Goal: Navigation & Orientation: Find specific page/section

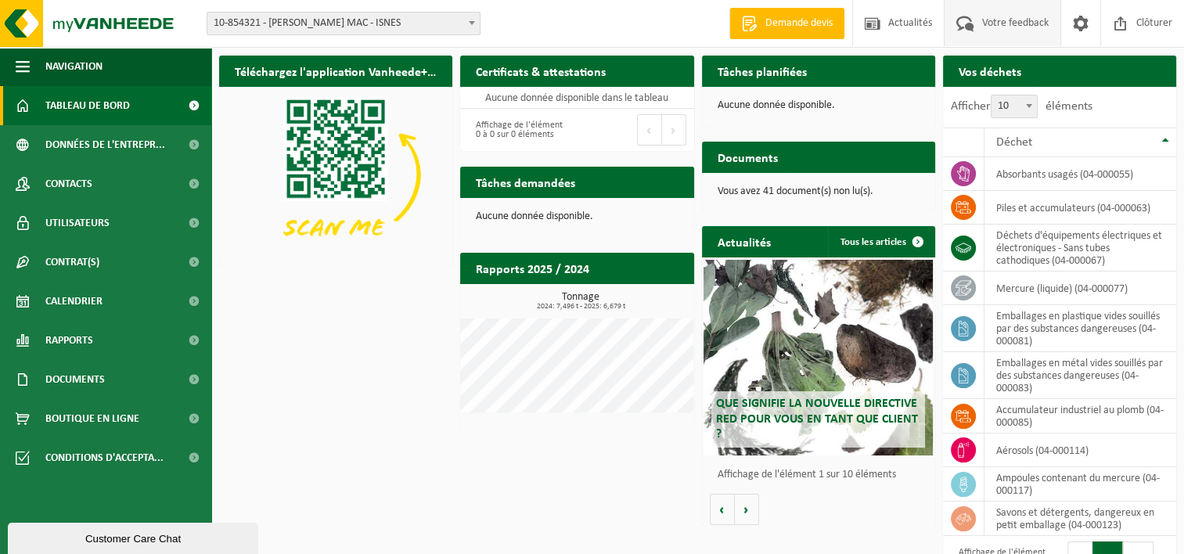
click at [993, 27] on span "Votre feedback" at bounding box center [1015, 23] width 74 height 46
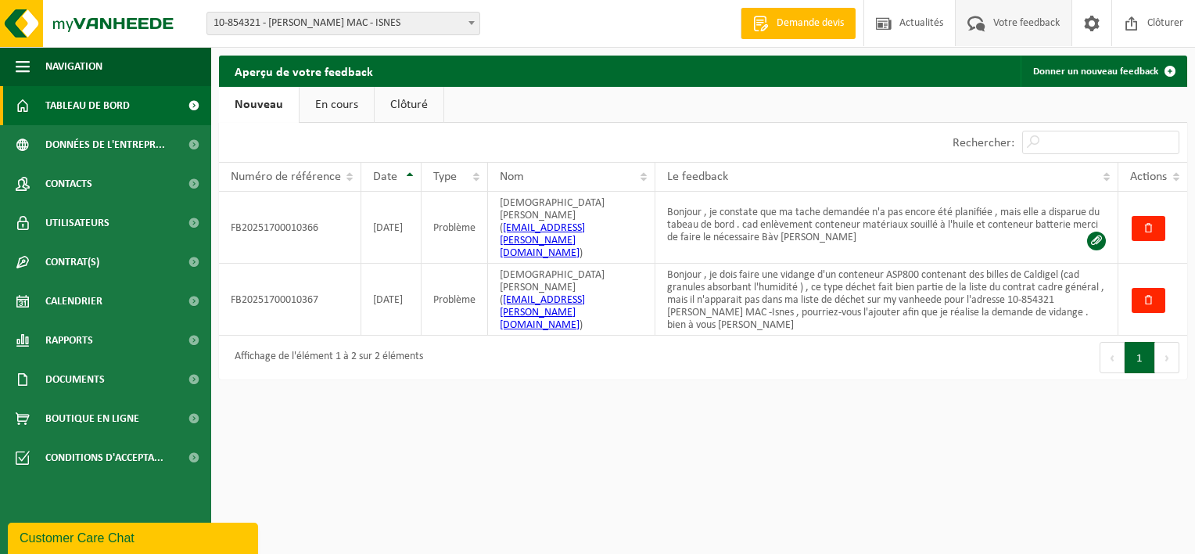
click at [88, 110] on span "Tableau de bord" at bounding box center [87, 105] width 84 height 39
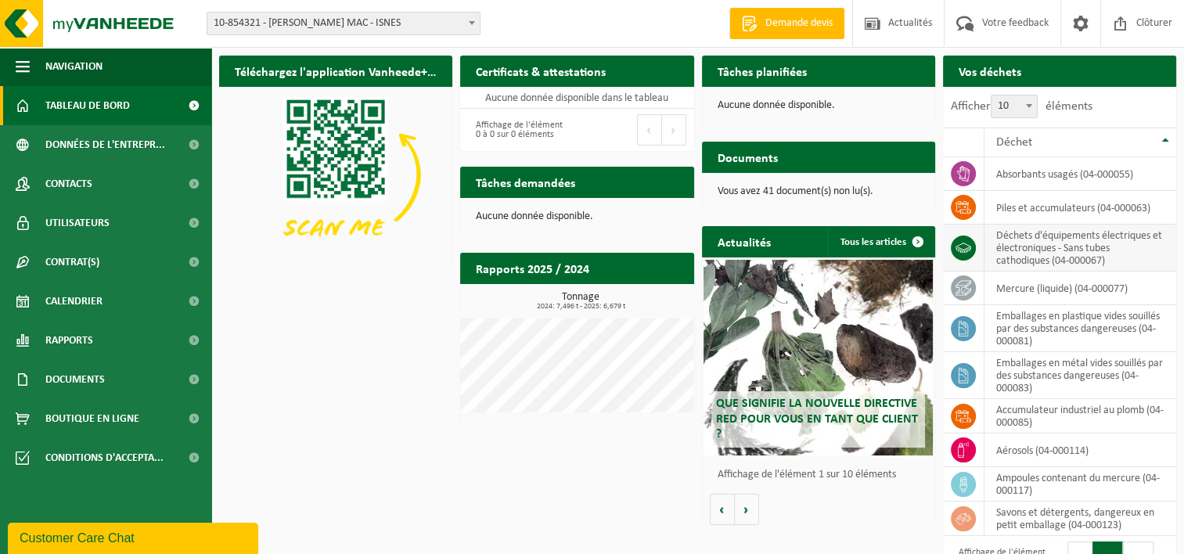
scroll to position [61, 0]
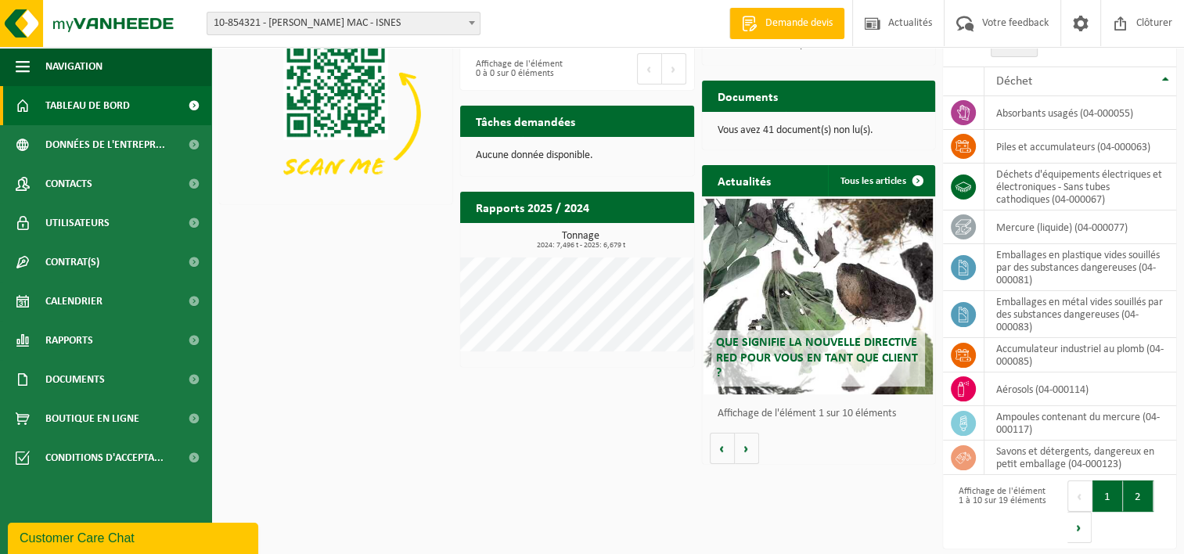
click at [1138, 493] on button "2" at bounding box center [1138, 495] width 31 height 31
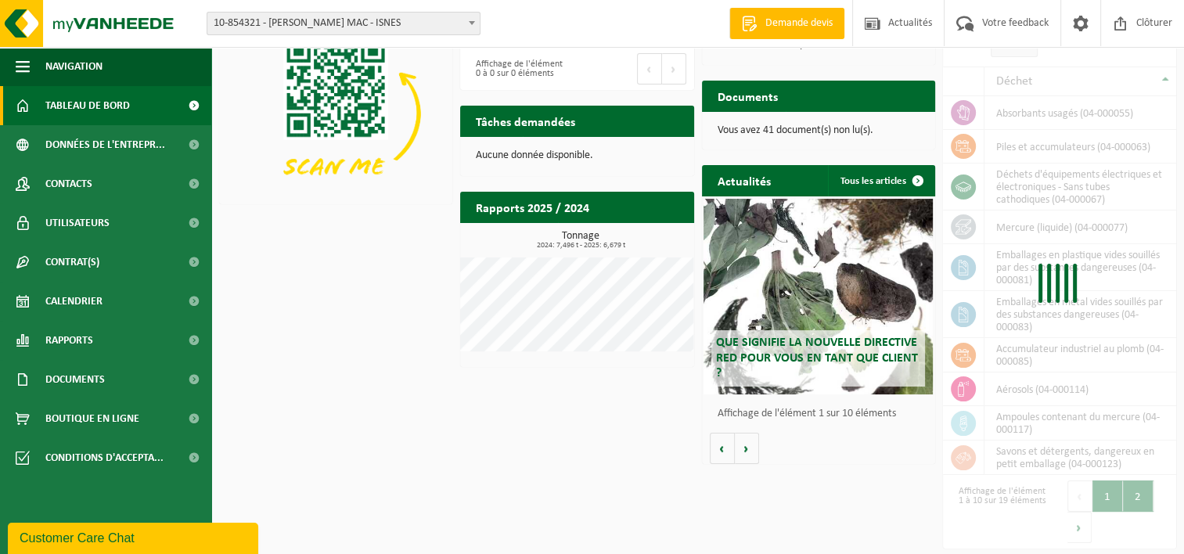
scroll to position [16, 0]
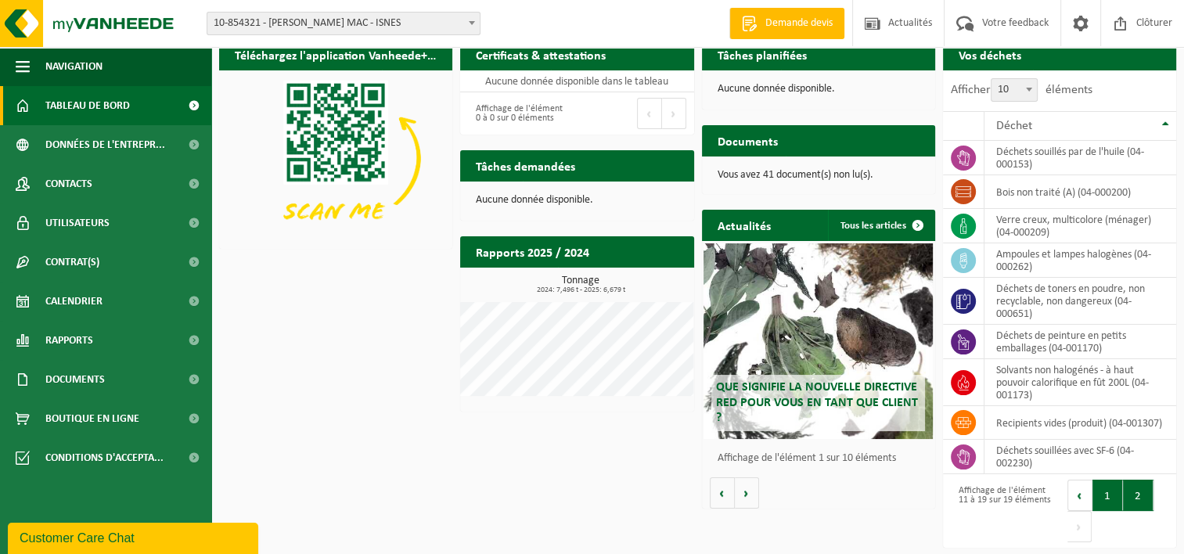
click at [1105, 494] on button "1" at bounding box center [1107, 495] width 31 height 31
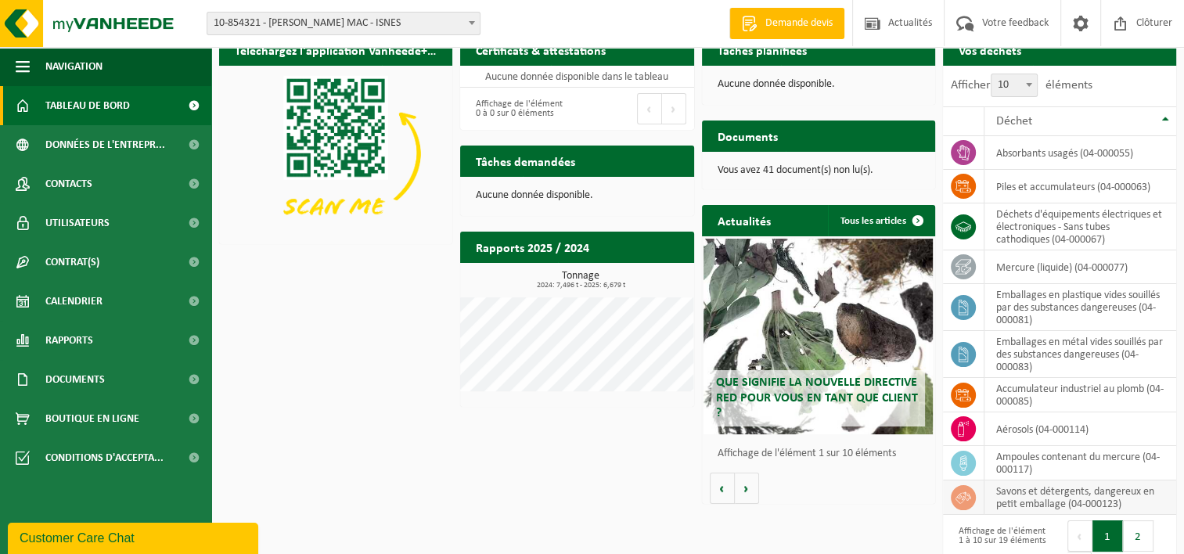
scroll to position [0, 0]
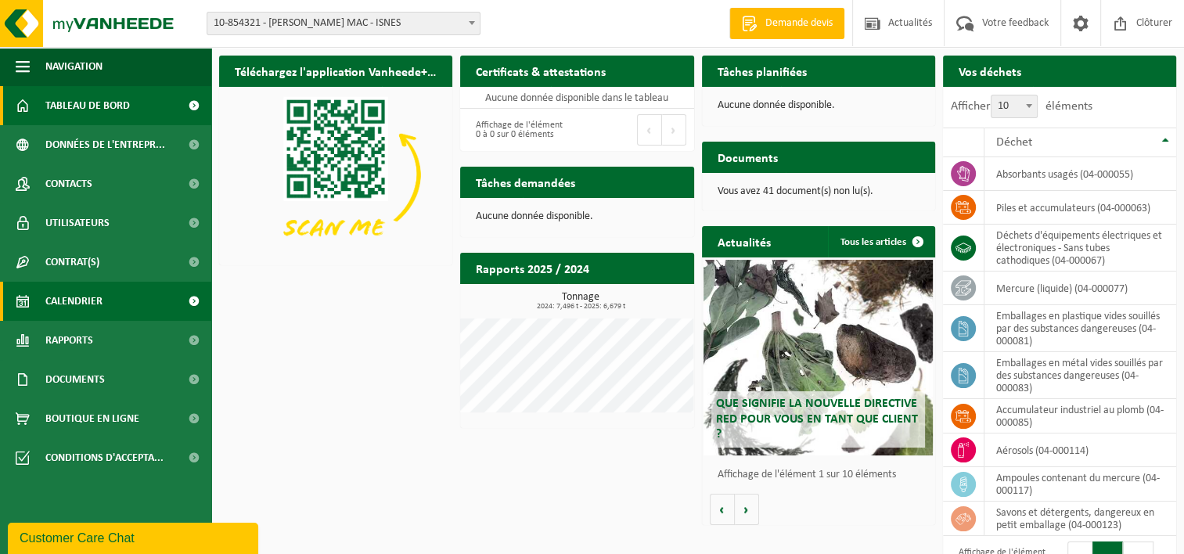
click at [47, 293] on span "Calendrier" at bounding box center [73, 301] width 57 height 39
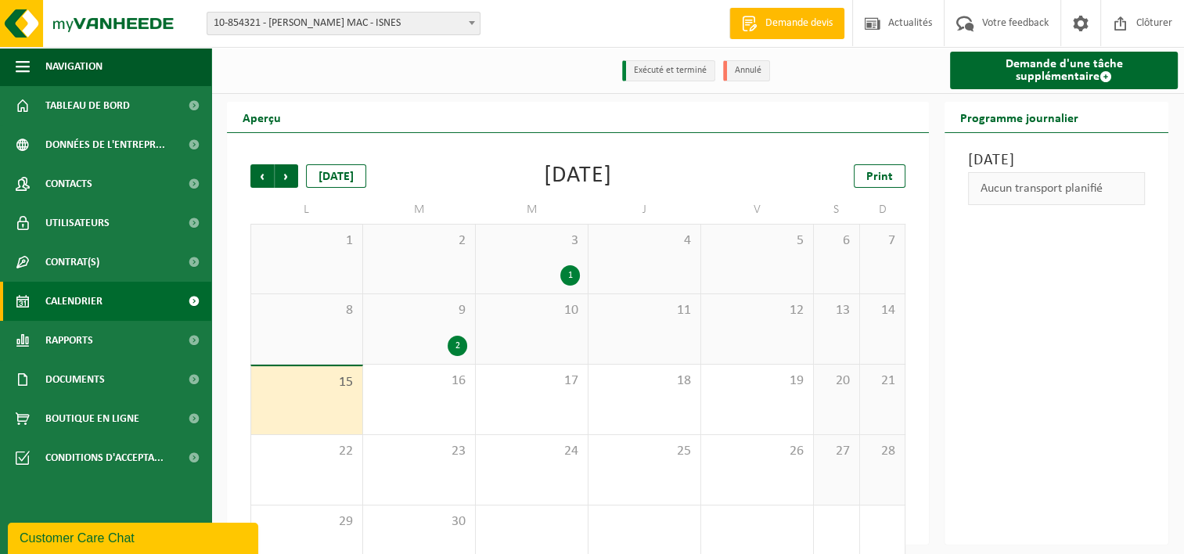
click at [458, 348] on div "2" at bounding box center [457, 346] width 20 height 20
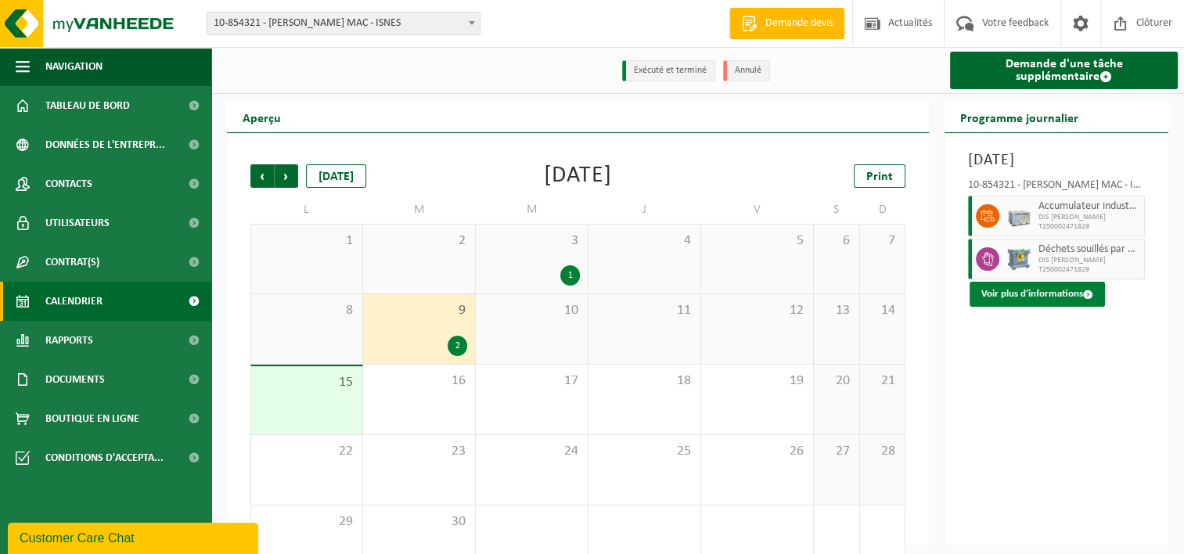
click at [1039, 288] on button "Voir plus d'informations" at bounding box center [1036, 294] width 135 height 25
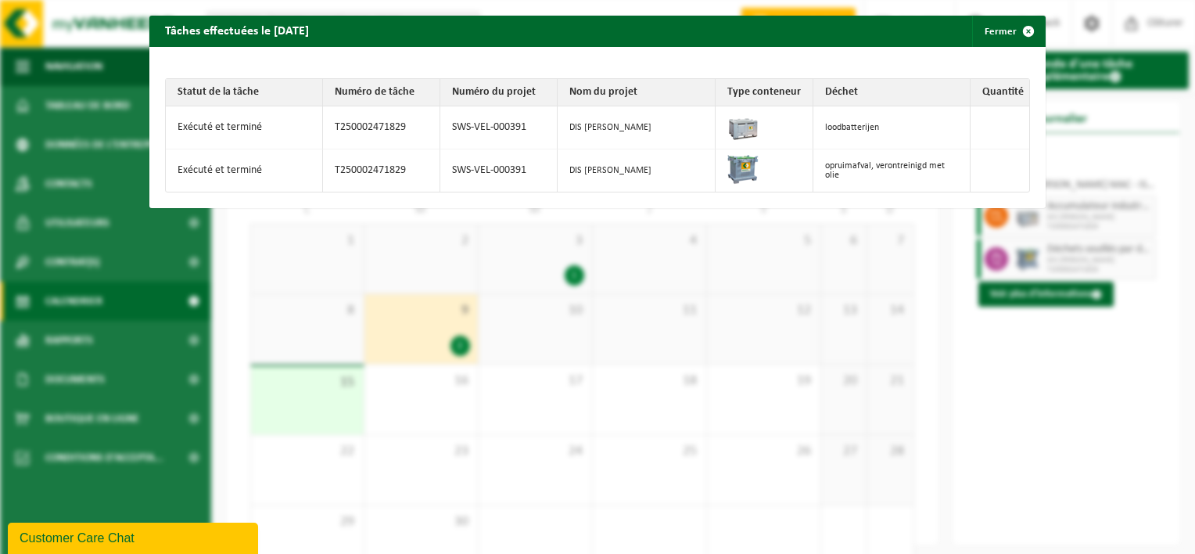
click at [749, 160] on img at bounding box center [743, 168] width 31 height 31
click at [253, 163] on td "Exécuté et terminé" at bounding box center [244, 170] width 157 height 42
click at [354, 170] on td "T250002471829" at bounding box center [381, 170] width 117 height 42
click at [478, 170] on td "SWS-VEL-000391" at bounding box center [498, 170] width 117 height 42
click at [1017, 30] on span "button" at bounding box center [1028, 31] width 31 height 31
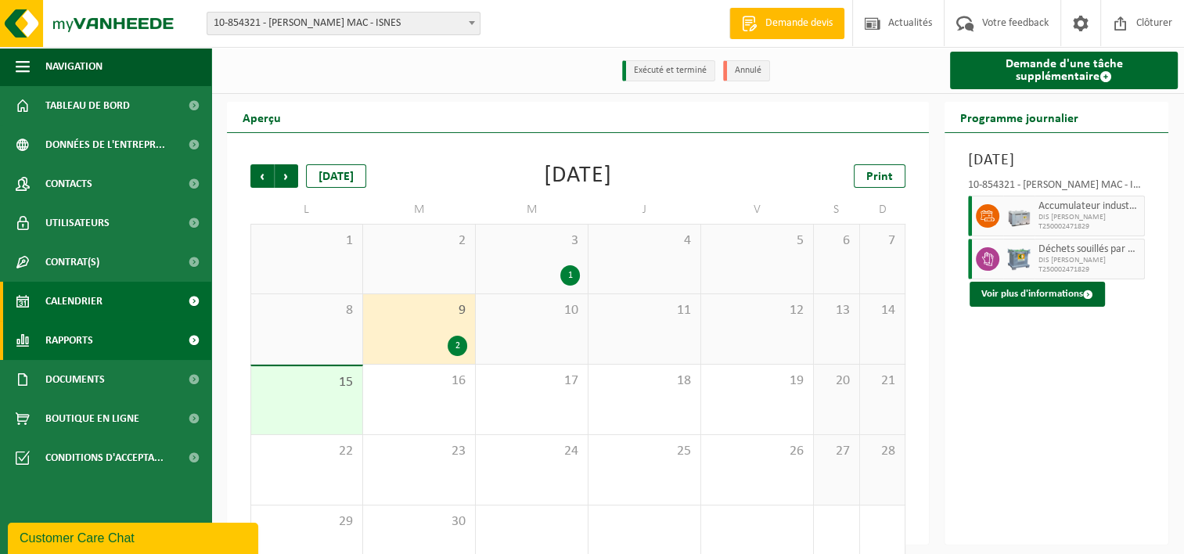
click at [59, 341] on span "Rapports" at bounding box center [69, 340] width 48 height 39
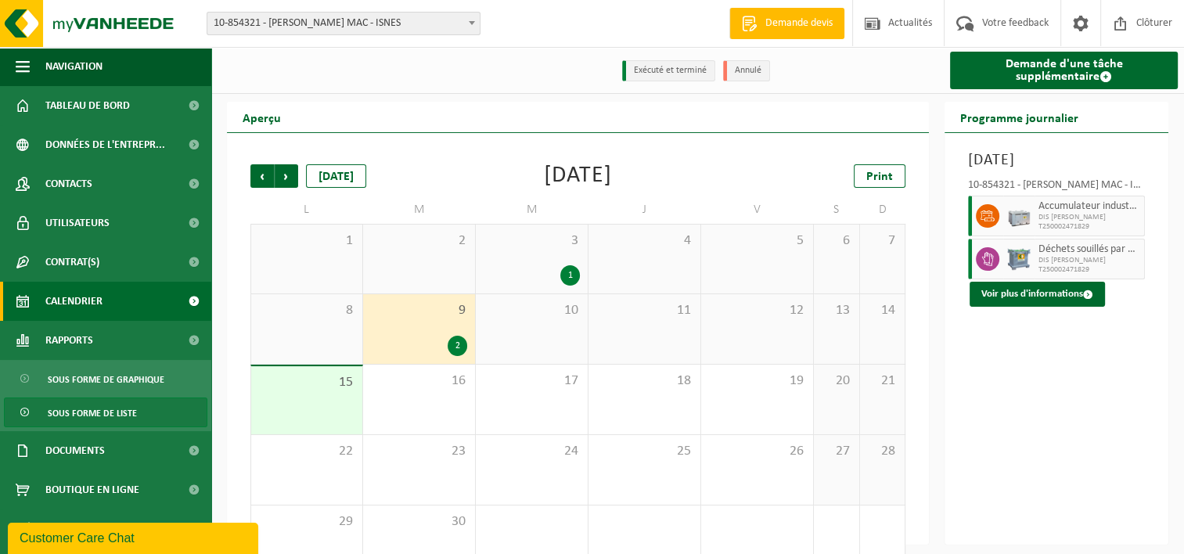
click at [67, 414] on span "Sous forme de liste" at bounding box center [92, 413] width 89 height 30
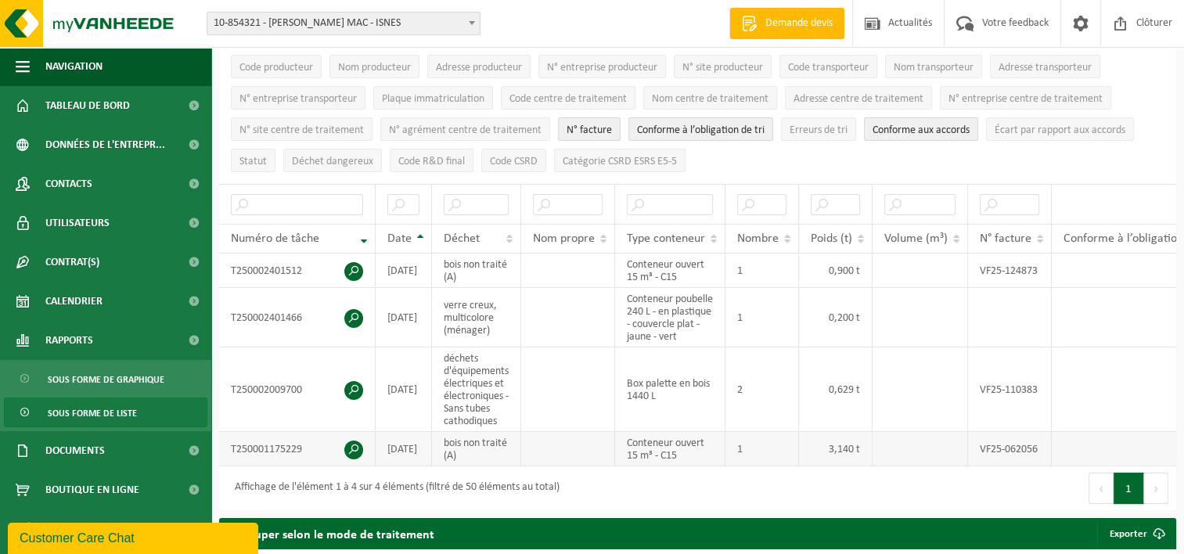
scroll to position [156, 0]
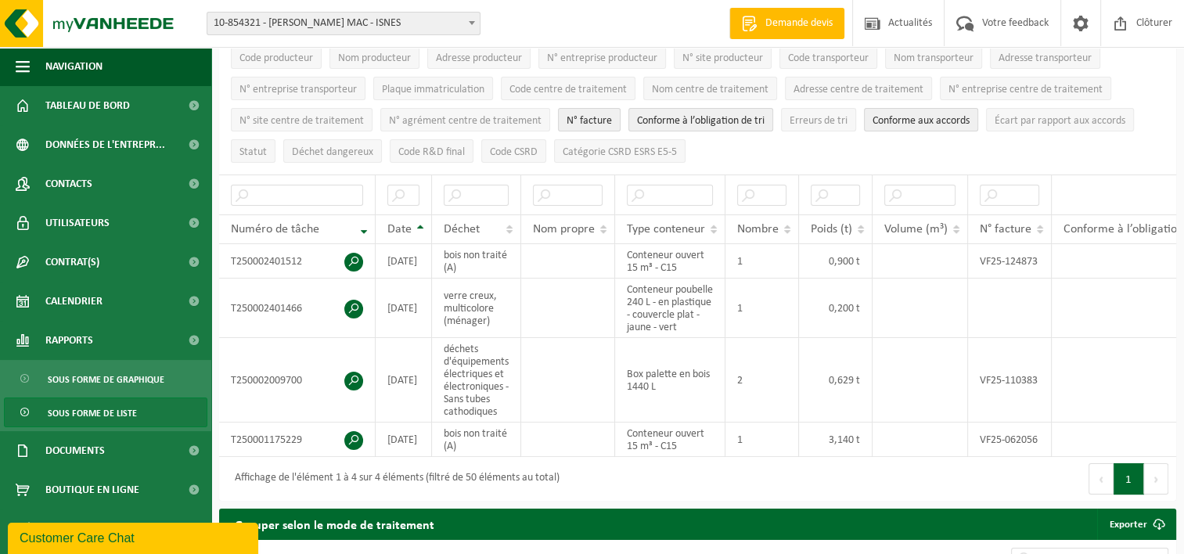
click at [61, 411] on span "Sous forme de liste" at bounding box center [92, 413] width 89 height 30
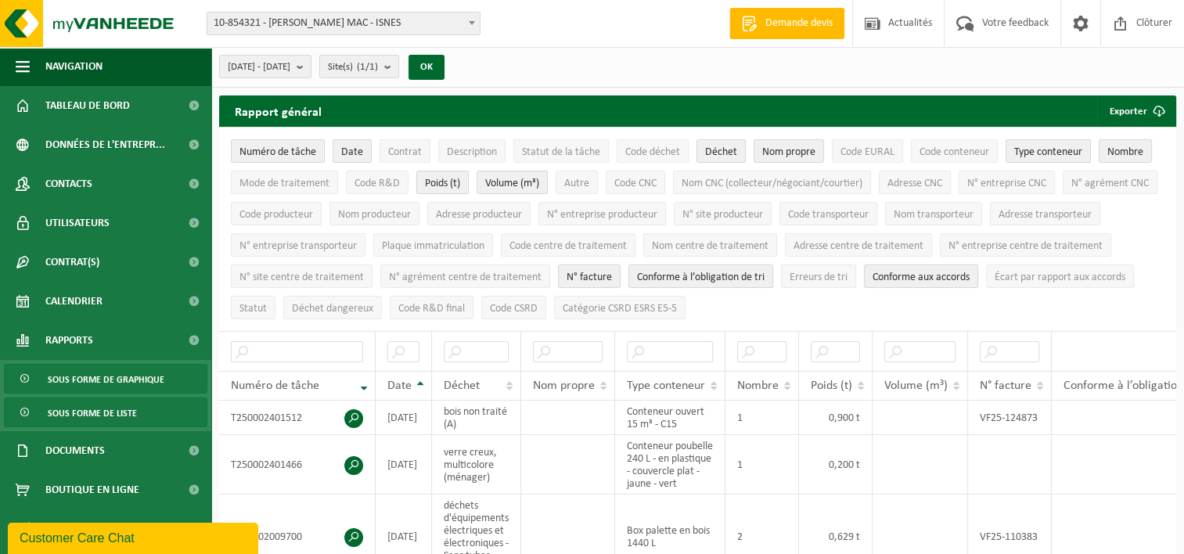
click at [61, 381] on span "Sous forme de graphique" at bounding box center [106, 380] width 117 height 30
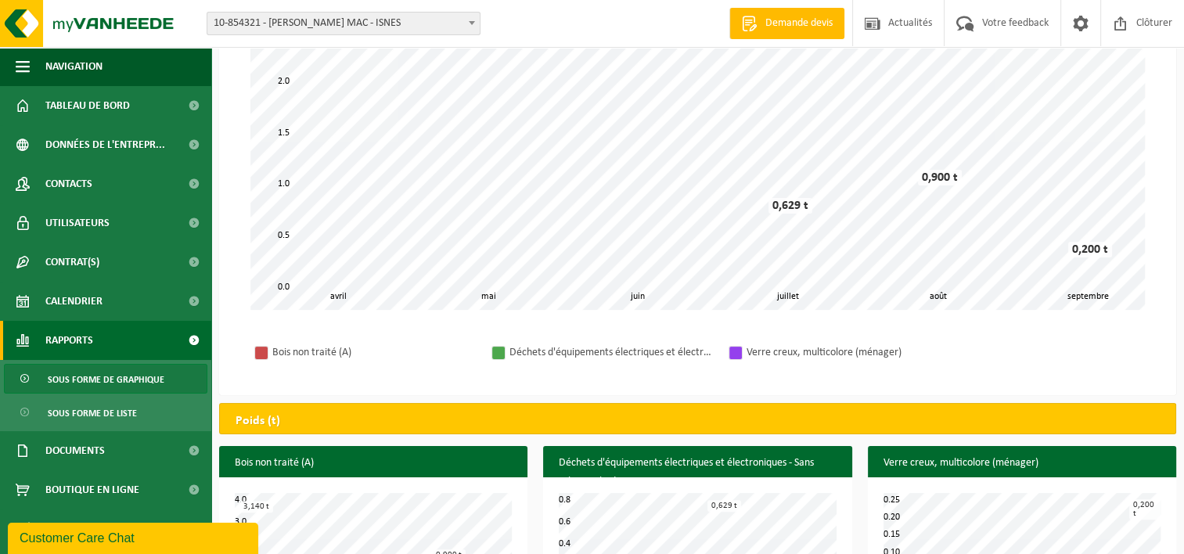
scroll to position [100, 0]
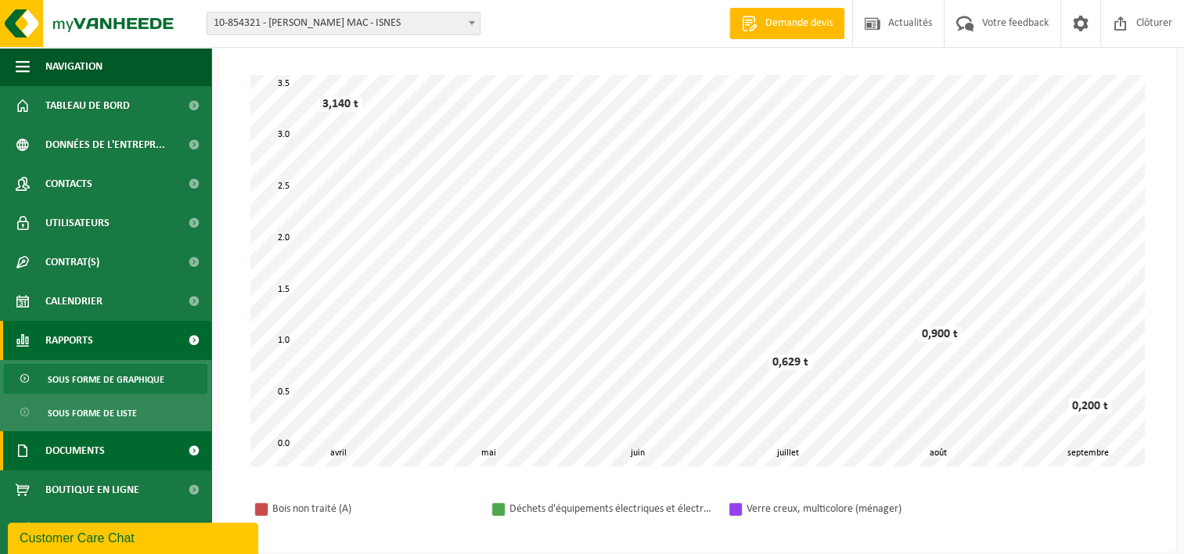
click at [67, 451] on span "Documents" at bounding box center [74, 450] width 59 height 39
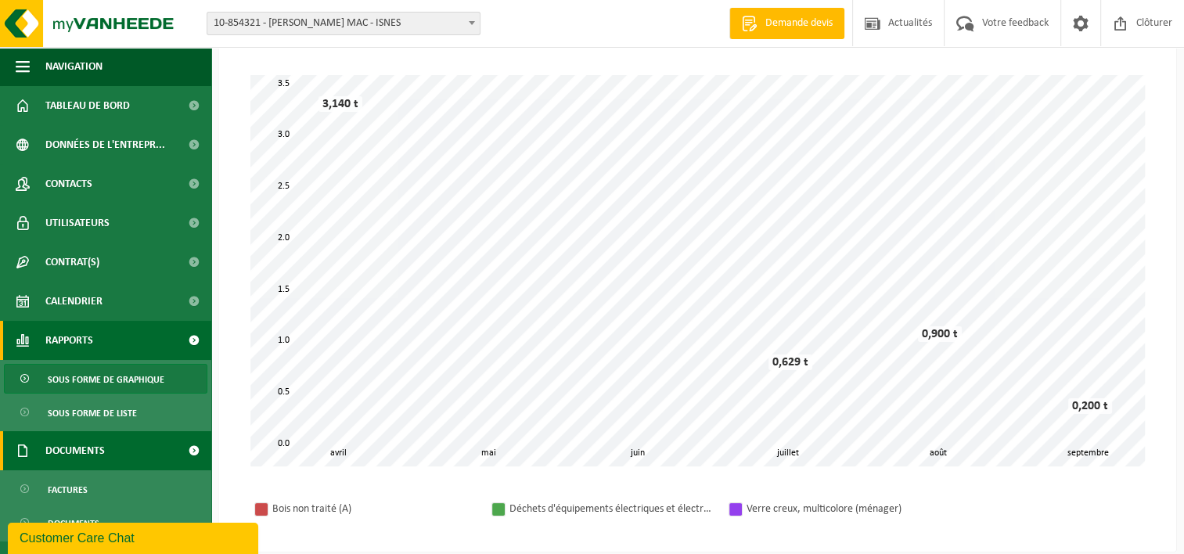
click at [185, 447] on span at bounding box center [193, 450] width 35 height 39
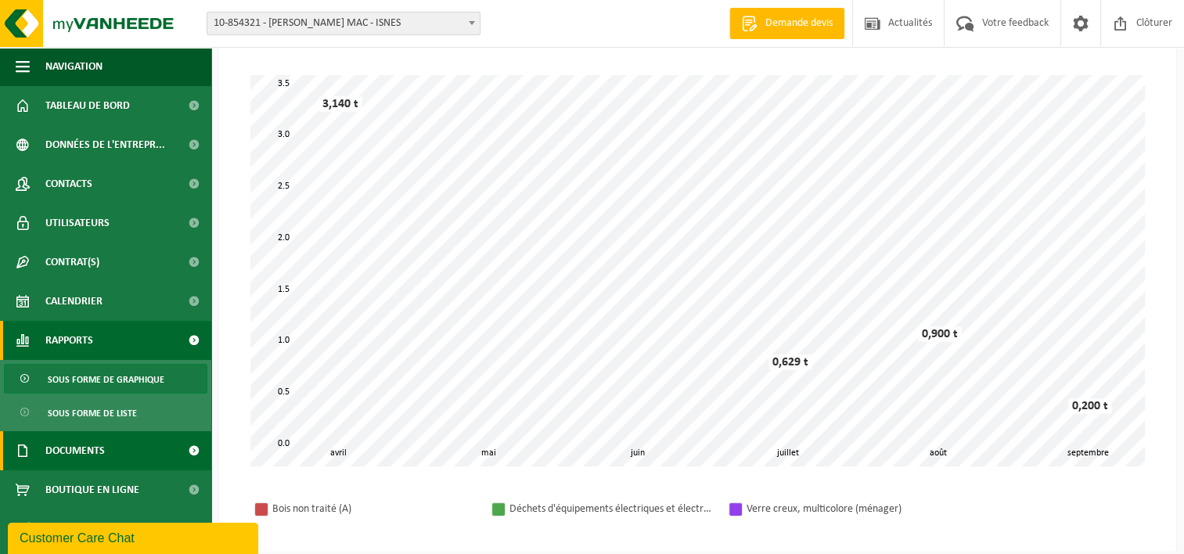
click at [191, 447] on span at bounding box center [193, 450] width 35 height 39
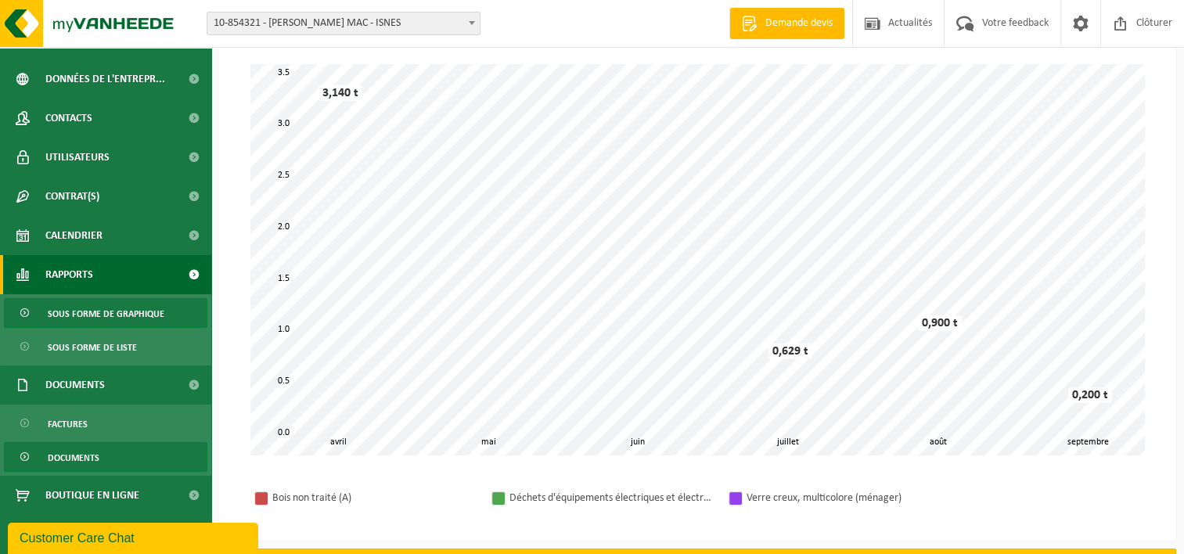
scroll to position [178, 0]
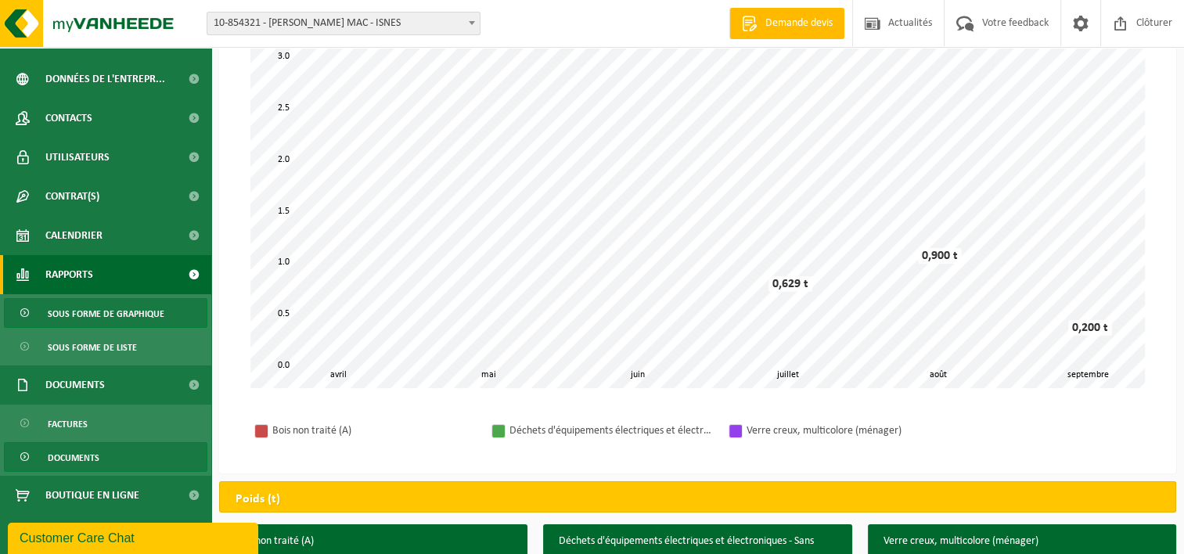
click at [88, 457] on span "Documents" at bounding box center [74, 458] width 52 height 30
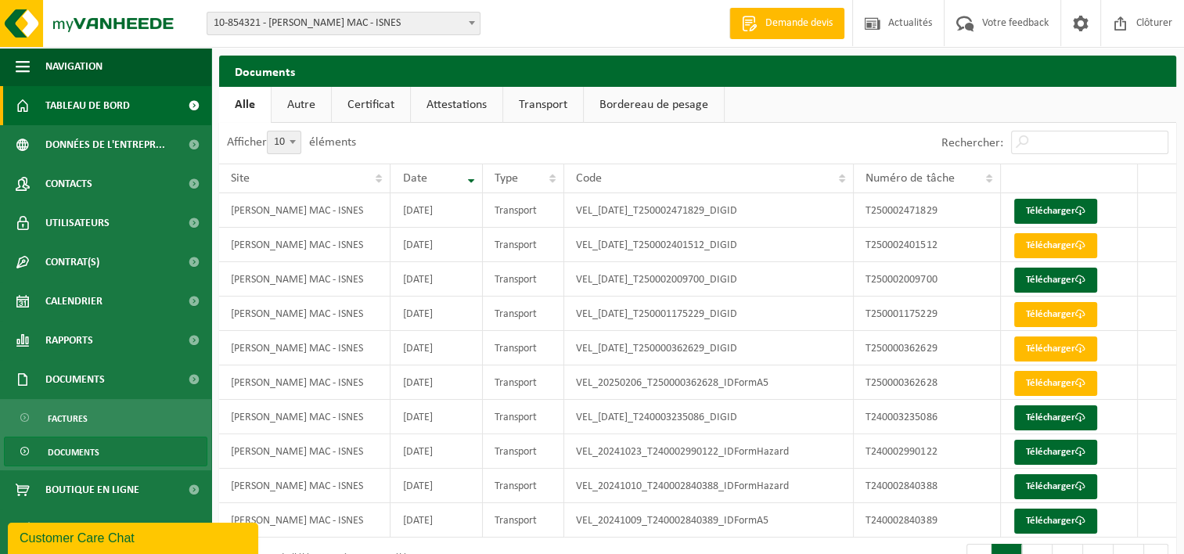
click at [64, 103] on span "Tableau de bord" at bounding box center [87, 105] width 84 height 39
